Goal: Find specific page/section: Find specific page/section

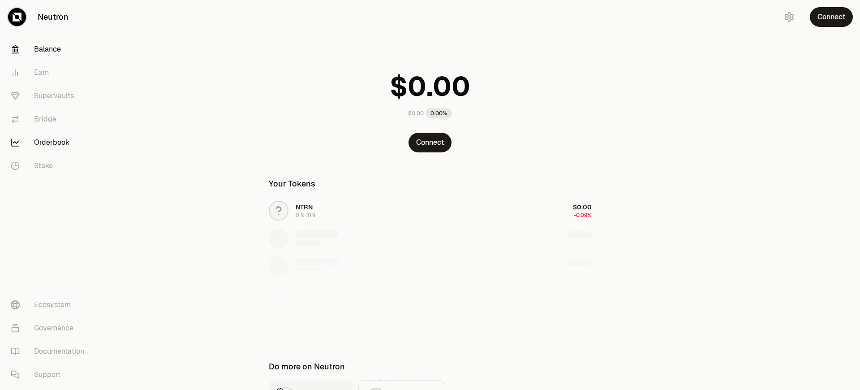
click at [50, 142] on link "Orderbook" at bounding box center [50, 142] width 93 height 23
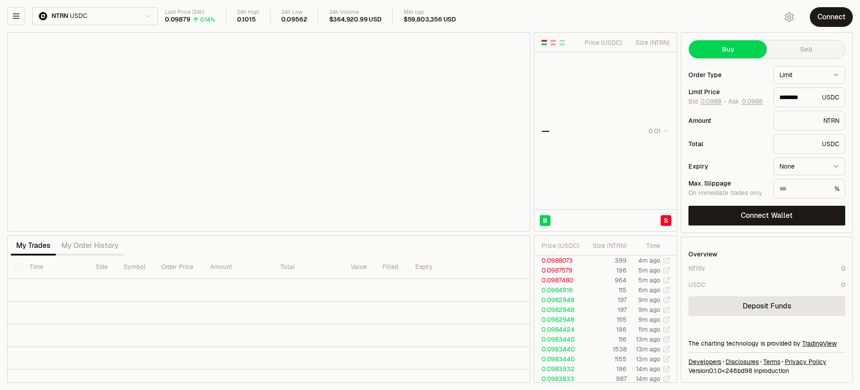
type input "********"
